Goal: Book appointment/travel/reservation

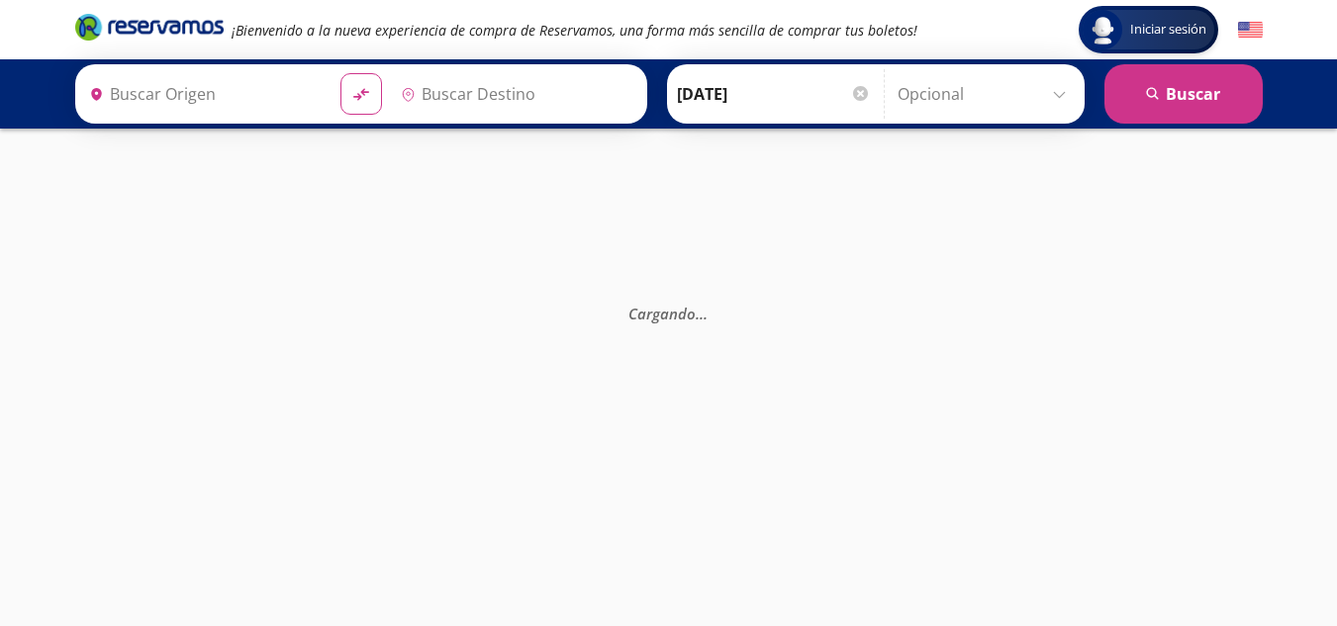
type input "Guadalajara, Jalisco"
type input "[GEOGRAPHIC_DATA][PERSON_NAME], [GEOGRAPHIC_DATA][PERSON_NAME]"
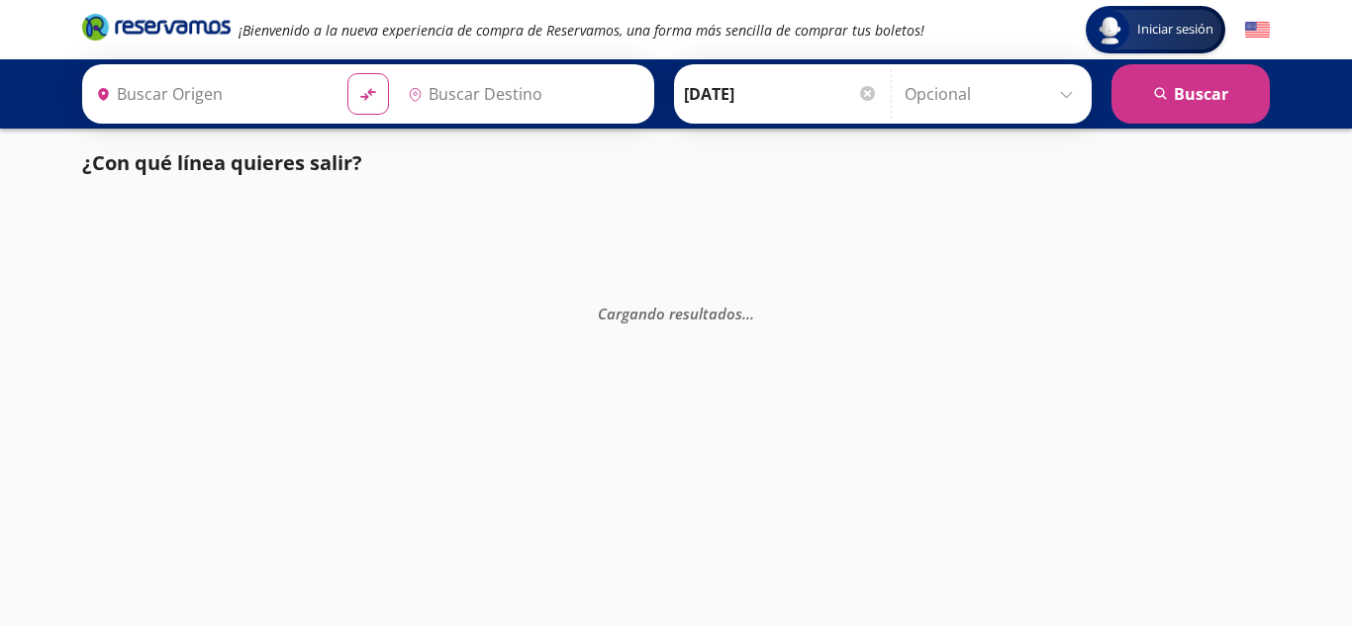
type input "Central Zapopan, [GEOGRAPHIC_DATA]"
type input "[GEOGRAPHIC_DATA][PERSON_NAME], [GEOGRAPHIC_DATA][PERSON_NAME]"
